Goal: Task Accomplishment & Management: Use online tool/utility

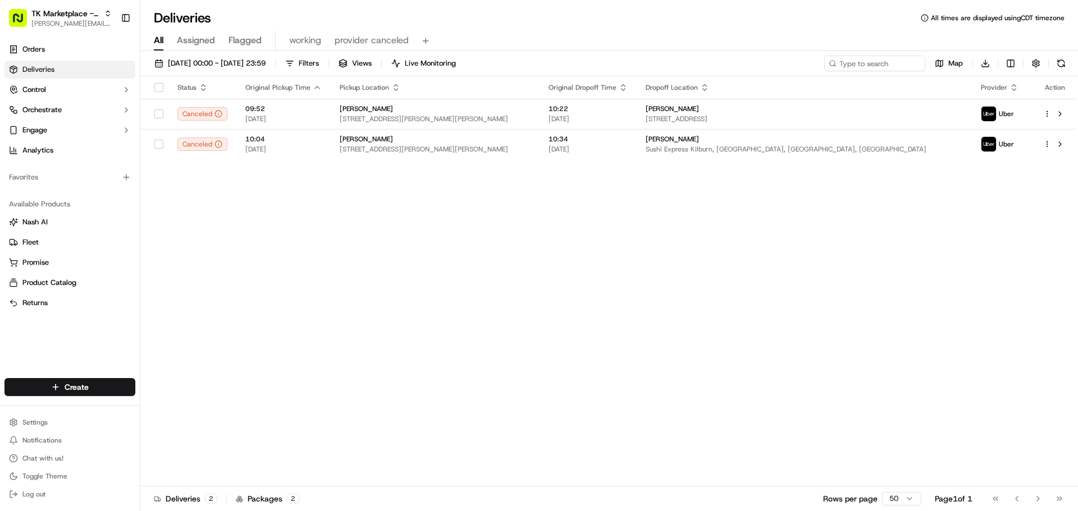
click at [57, 26] on span "[PERSON_NAME][EMAIL_ADDRESS][DOMAIN_NAME]" at bounding box center [71, 23] width 80 height 9
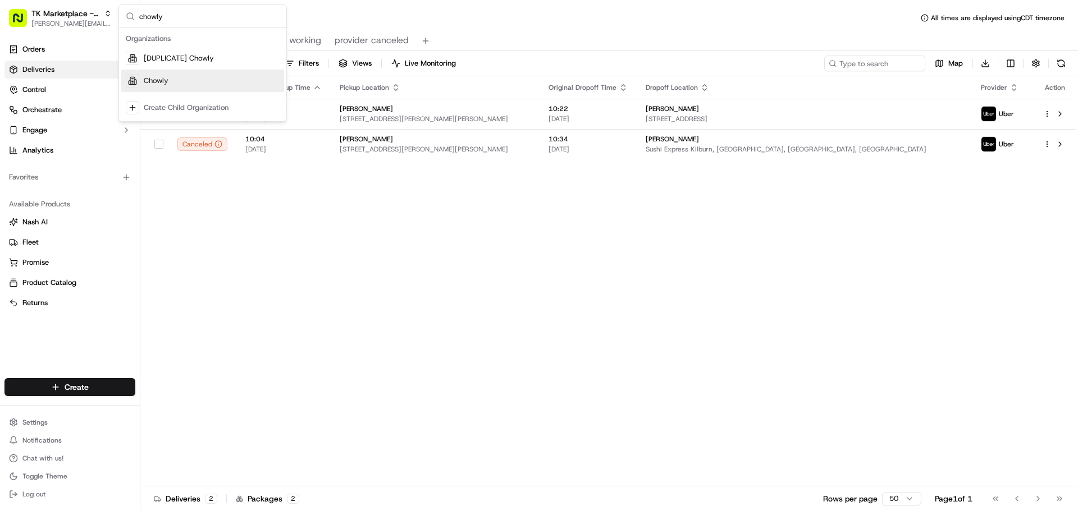
type input "chowly"
click at [199, 83] on div "Chowly" at bounding box center [202, 81] width 163 height 22
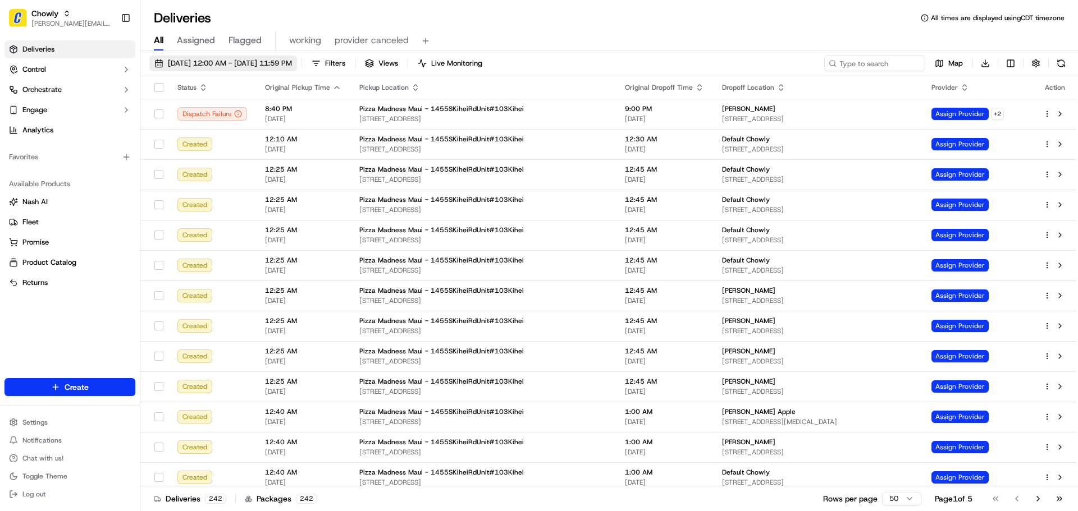
click at [259, 64] on span "09/18/2025 12:00 AM - 09/18/2025 11:59 PM" at bounding box center [230, 63] width 124 height 10
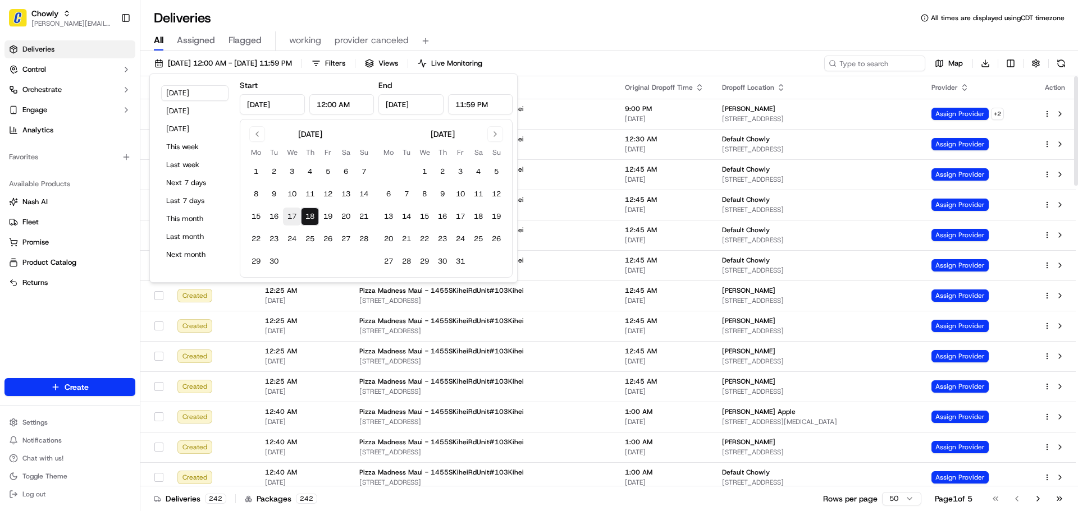
click at [293, 214] on button "17" at bounding box center [292, 217] width 18 height 18
type input "Sep 17, 2025"
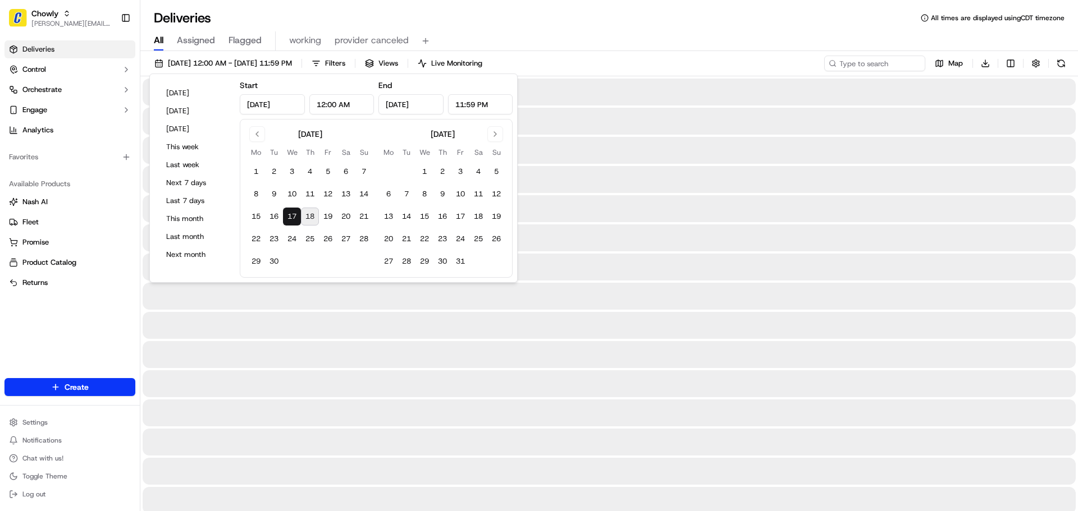
click at [307, 214] on button "18" at bounding box center [310, 217] width 18 height 18
type input "Sep 18, 2025"
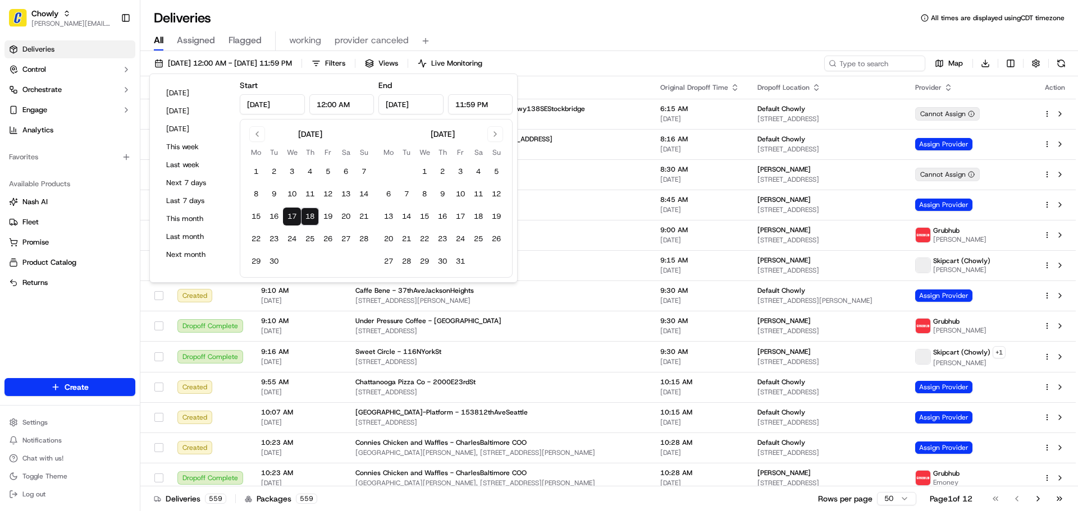
click at [595, 25] on div "Deliveries All times are displayed using CDT timezone" at bounding box center [609, 18] width 938 height 18
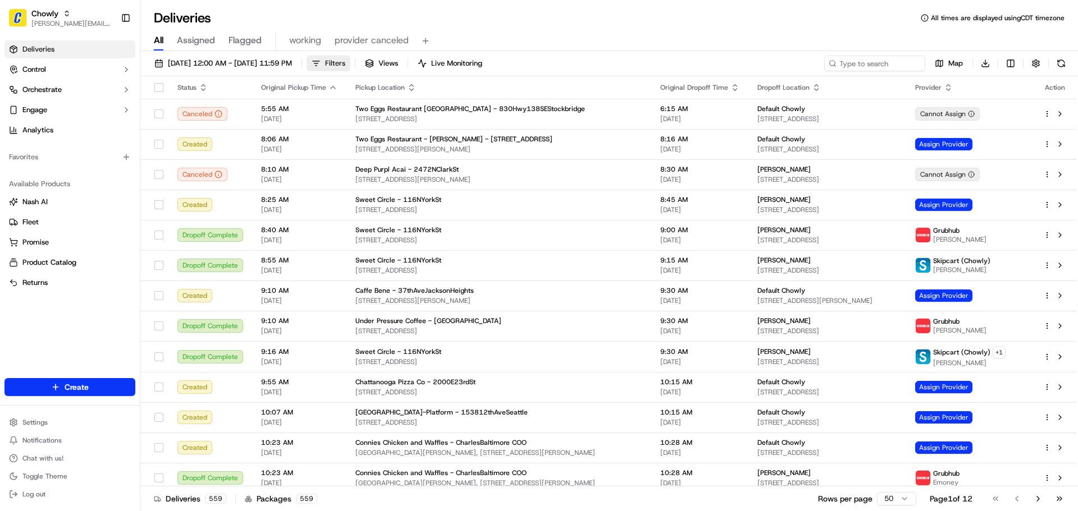
click at [350, 71] on button "Filters" at bounding box center [329, 64] width 44 height 16
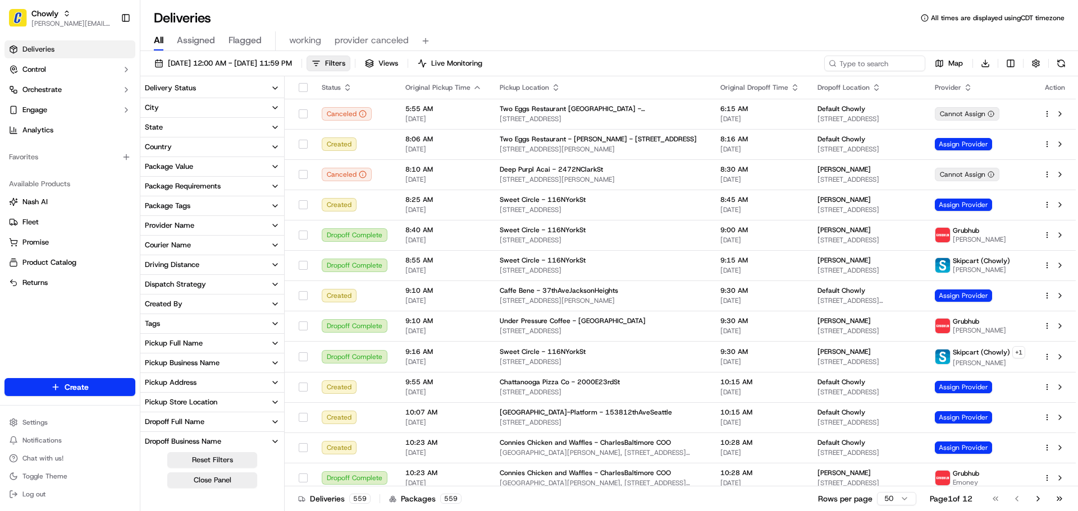
click at [185, 131] on button "State" at bounding box center [212, 127] width 144 height 19
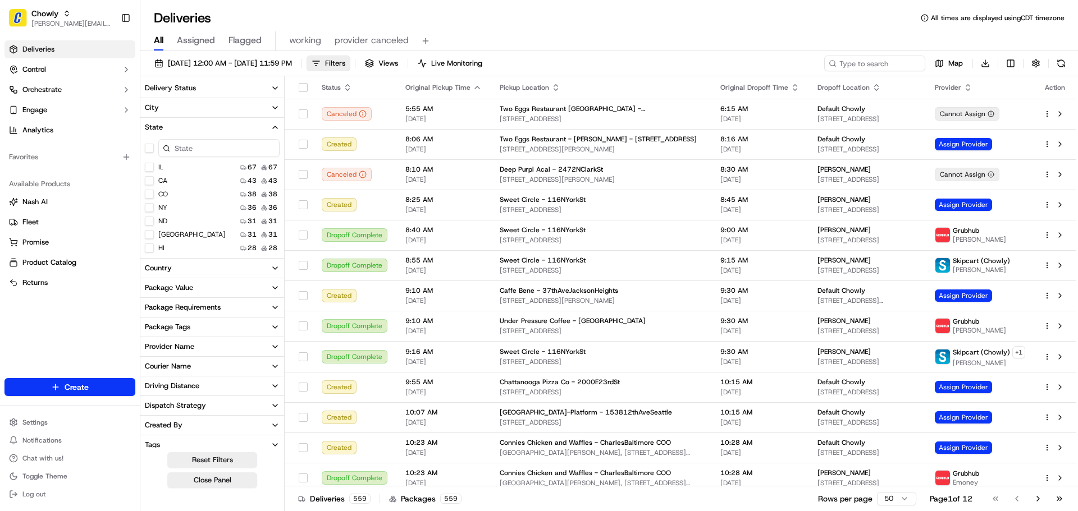
click at [149, 249] on button "HI" at bounding box center [149, 248] width 9 height 9
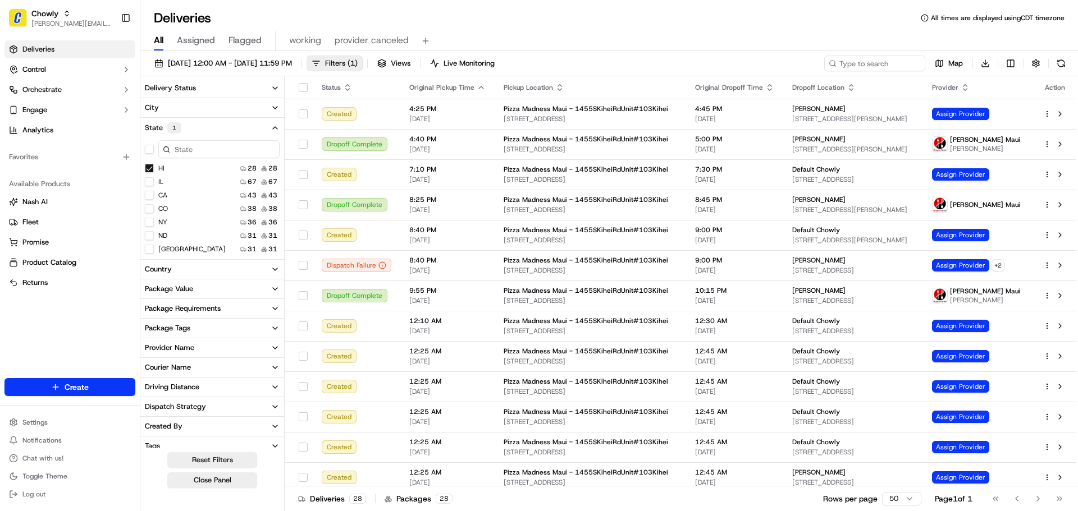
click at [577, 21] on div "Deliveries All times are displayed using CDT timezone" at bounding box center [609, 18] width 938 height 18
click at [273, 129] on icon "button" at bounding box center [275, 128] width 9 height 9
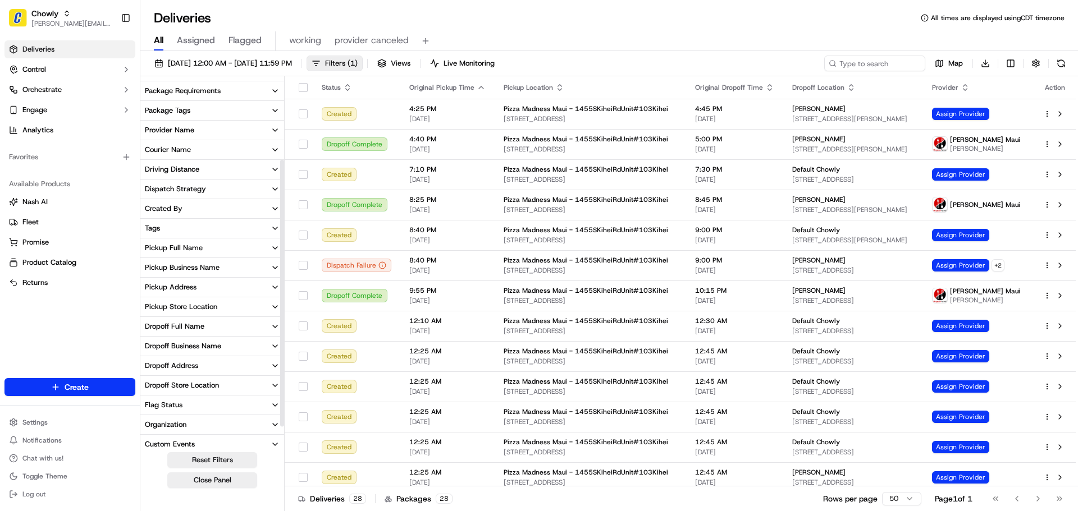
scroll to position [112, 0]
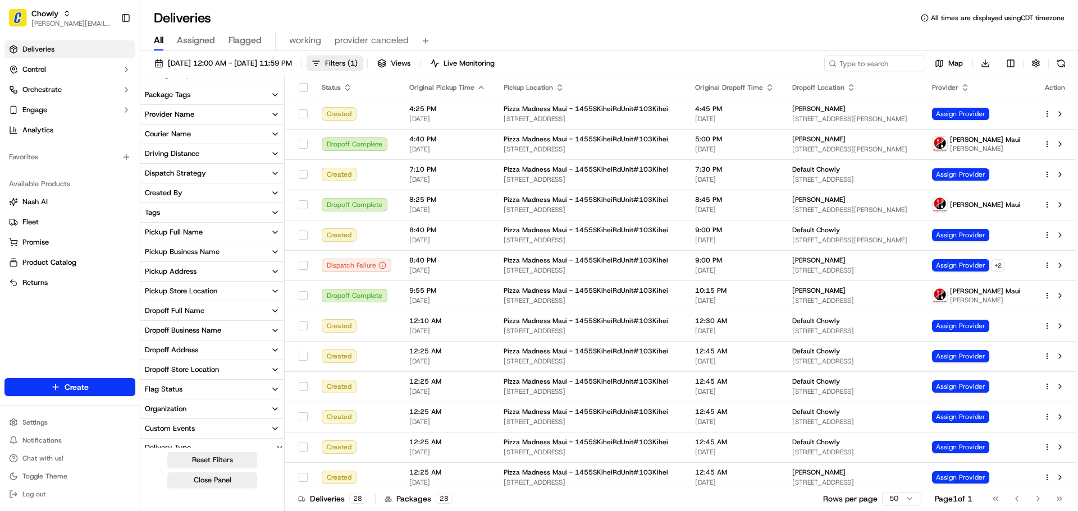
click at [182, 308] on div "Dropoff Full Name" at bounding box center [175, 311] width 60 height 10
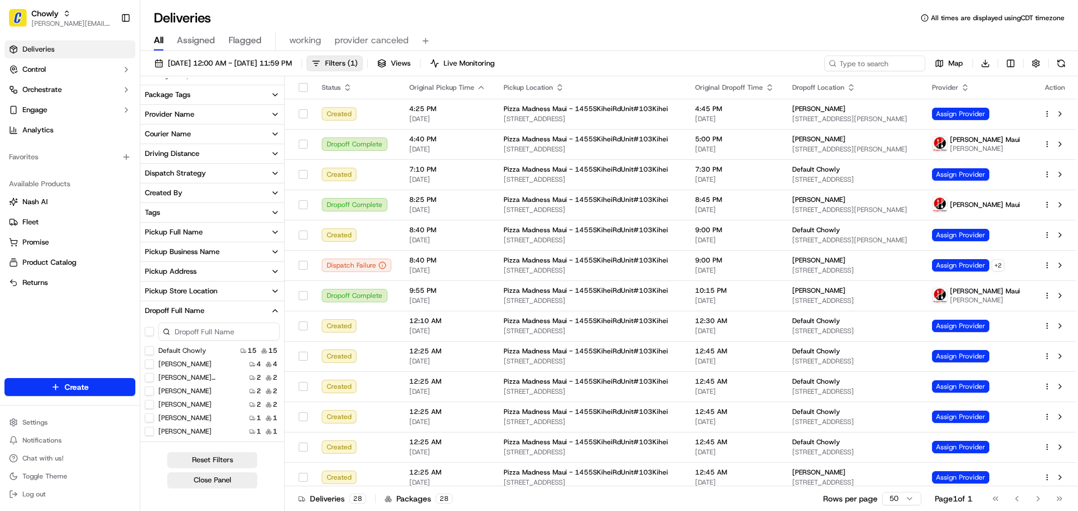
click at [149, 332] on button "button" at bounding box center [149, 331] width 9 height 9
click at [149, 350] on Chowly "Default Chowly" at bounding box center [149, 352] width 9 height 9
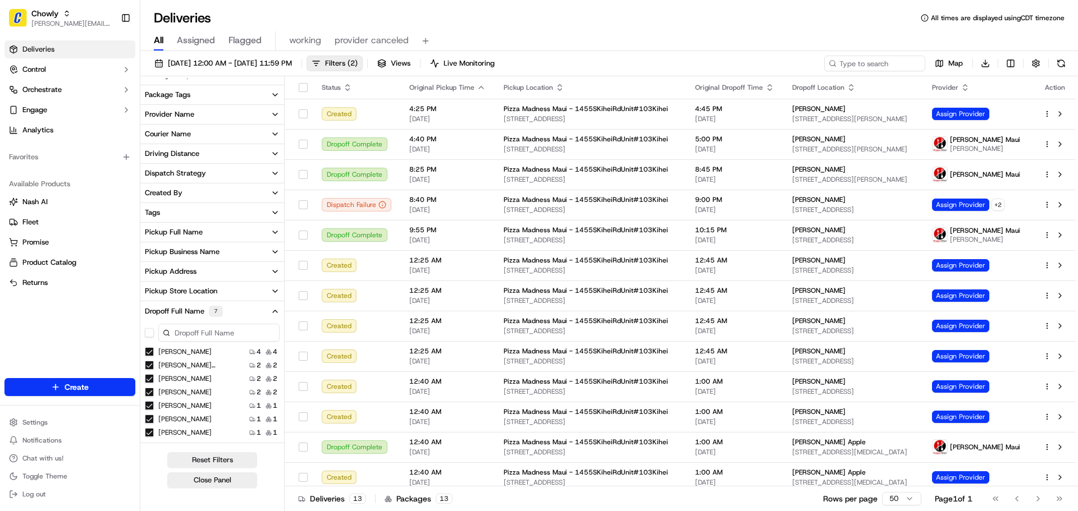
click at [662, 31] on div "All Assigned Flagged working provider canceled" at bounding box center [609, 41] width 938 height 20
click at [847, 87] on icon "button" at bounding box center [851, 87] width 9 height 9
click at [811, 134] on button "Dropoff Location Name (A-Z)" at bounding box center [815, 132] width 114 height 13
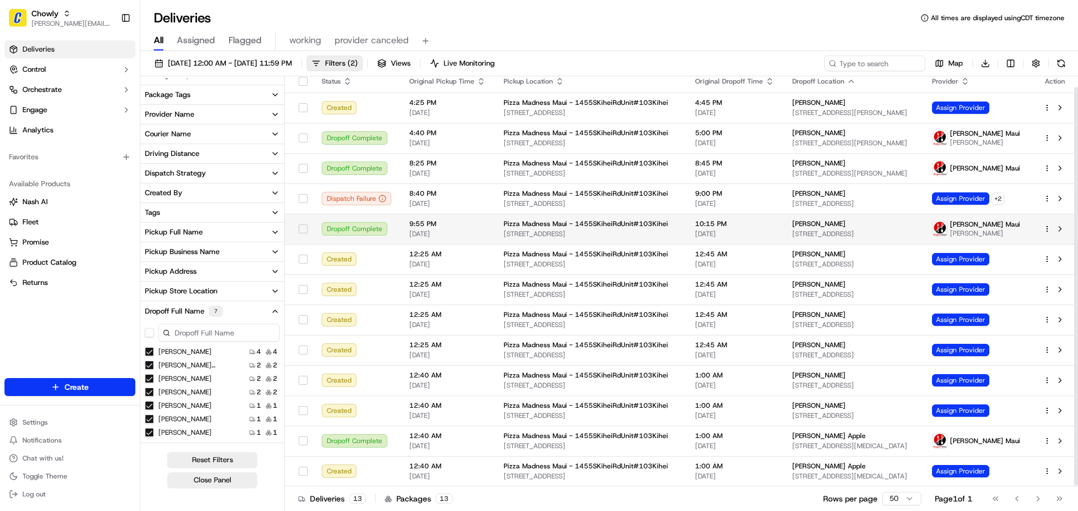
scroll to position [12, 0]
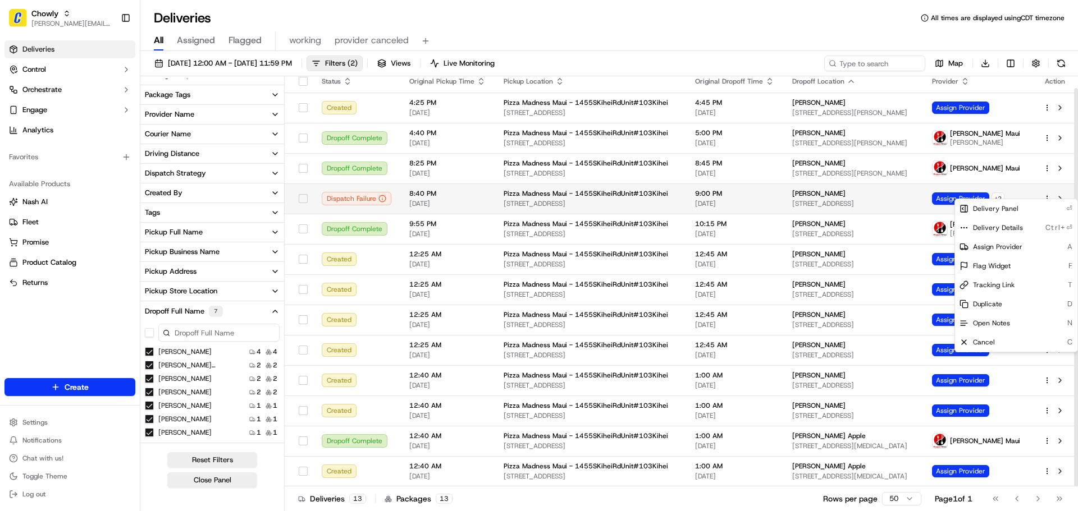
click at [1048, 190] on html "Chowly jeff@usenash.com Toggle Sidebar Deliveries Control Orchestrate Engage An…" at bounding box center [539, 255] width 1078 height 511
click at [1012, 228] on span "Delivery Details" at bounding box center [998, 227] width 50 height 9
click at [1010, 181] on html "Chowly jeff@usenash.com Toggle Sidebar Deliveries Control Orchestrate Engage An…" at bounding box center [539, 255] width 1078 height 511
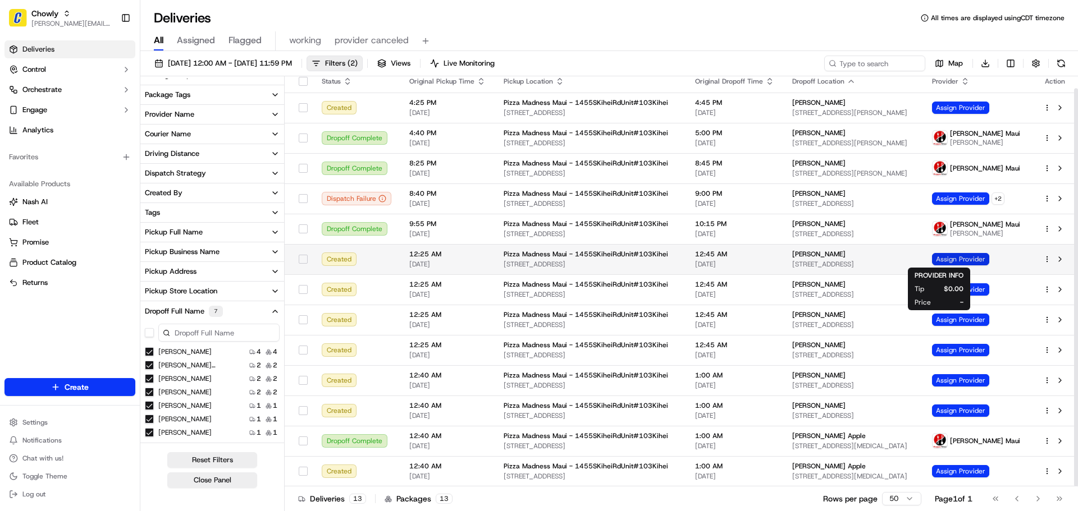
click at [952, 258] on span "Assign Provider" at bounding box center [960, 259] width 57 height 12
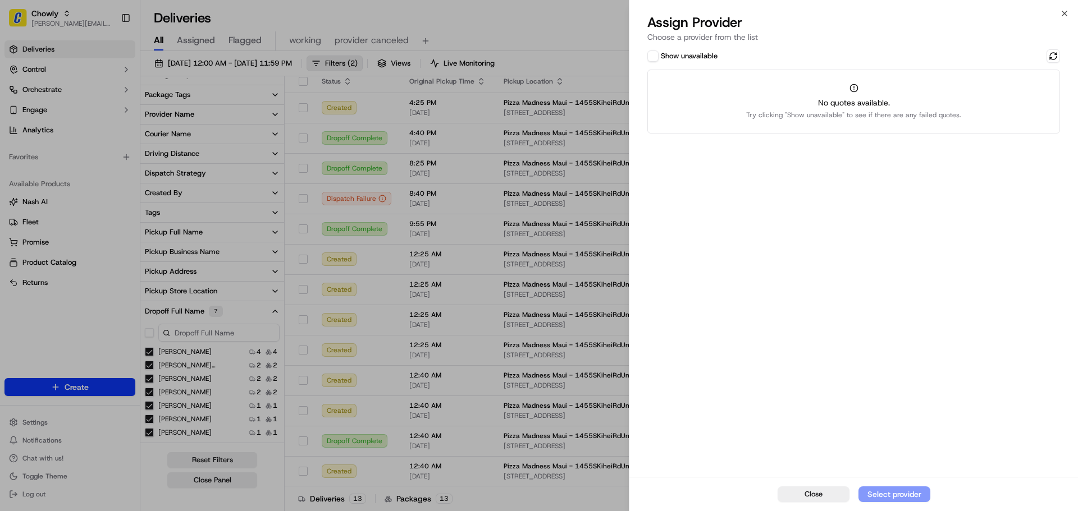
click at [654, 53] on button "Show unavailable" at bounding box center [652, 56] width 11 height 11
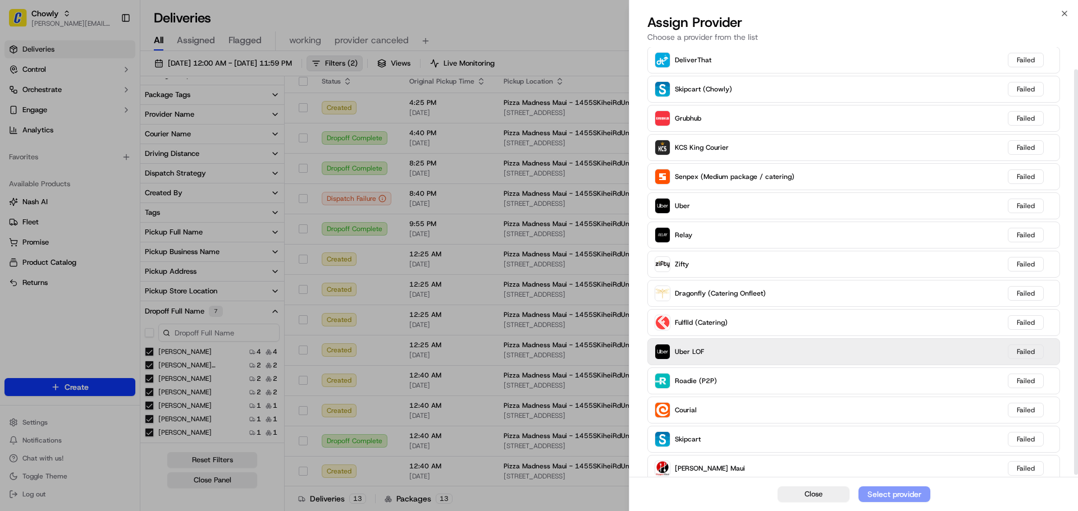
scroll to position [26, 0]
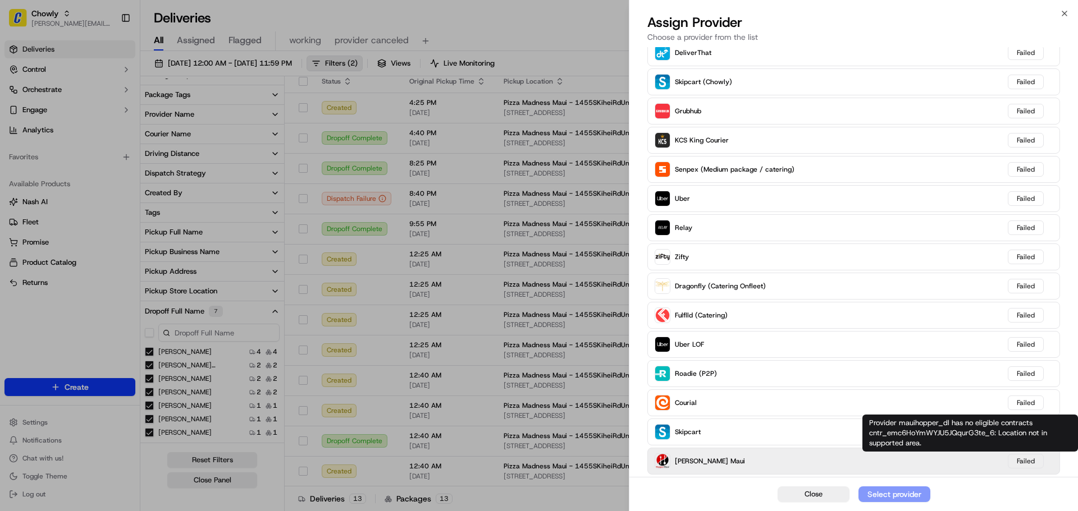
type button "on"
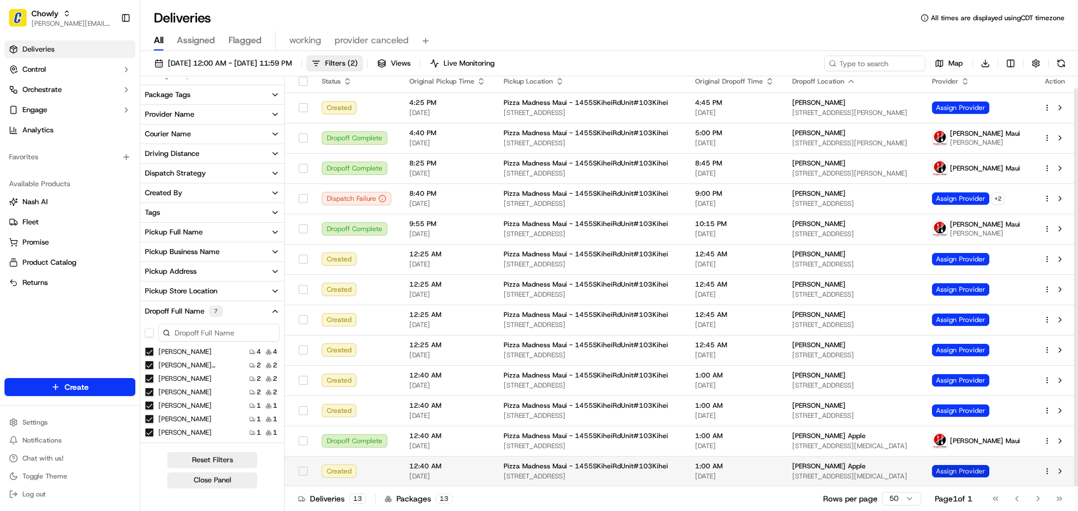
click at [950, 474] on span "Assign Provider" at bounding box center [960, 471] width 57 height 12
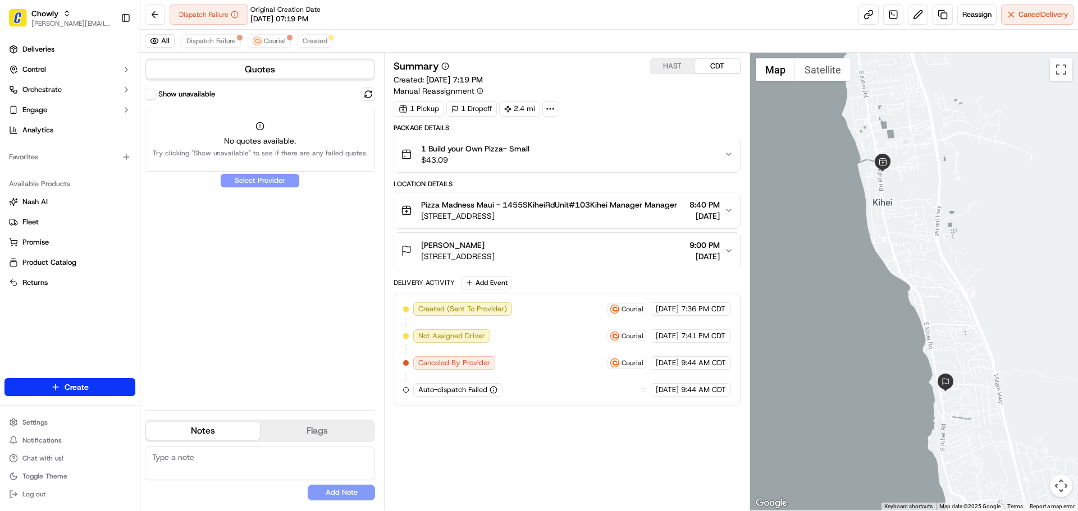
click at [154, 97] on button "Show unavailable" at bounding box center [150, 94] width 11 height 11
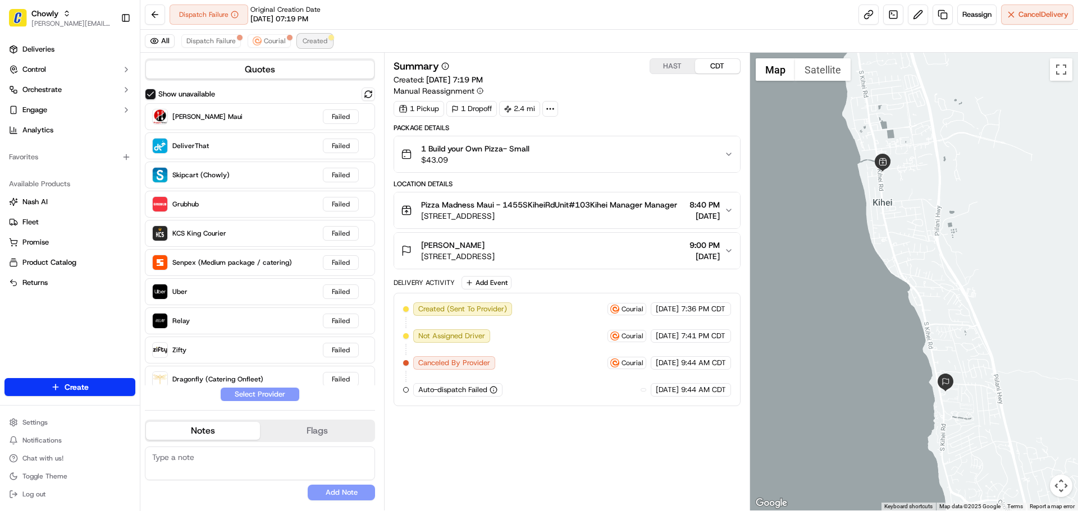
click at [311, 40] on span "Created" at bounding box center [315, 40] width 25 height 9
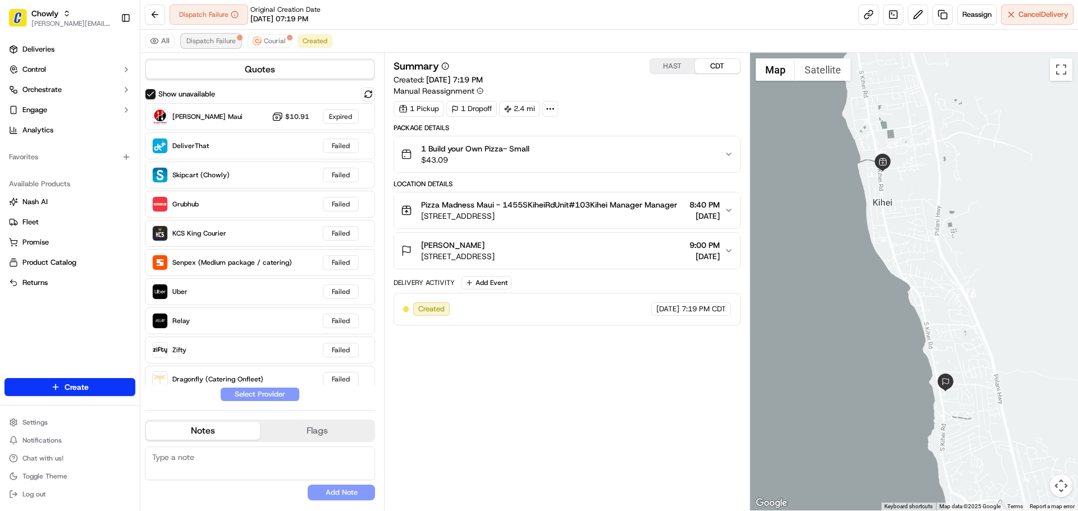
click at [207, 39] on span "Dispatch Failure" at bounding box center [210, 40] width 49 height 9
